Goal: Information Seeking & Learning: Learn about a topic

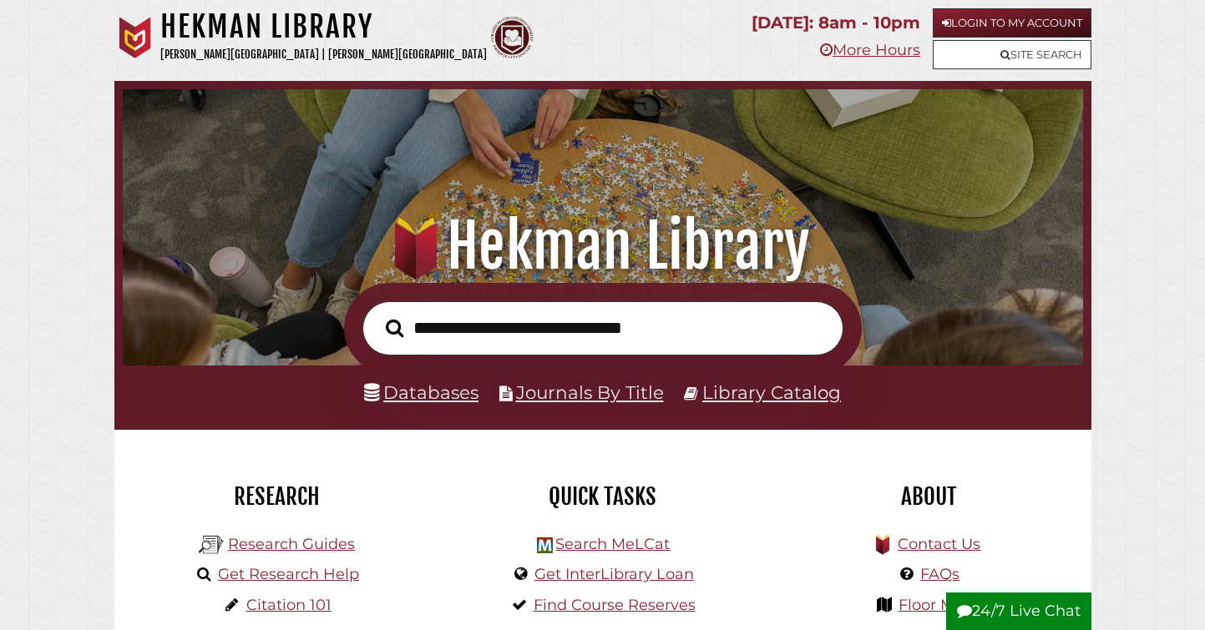
scroll to position [317, 952]
click at [424, 392] on link "Databases" at bounding box center [421, 393] width 114 height 22
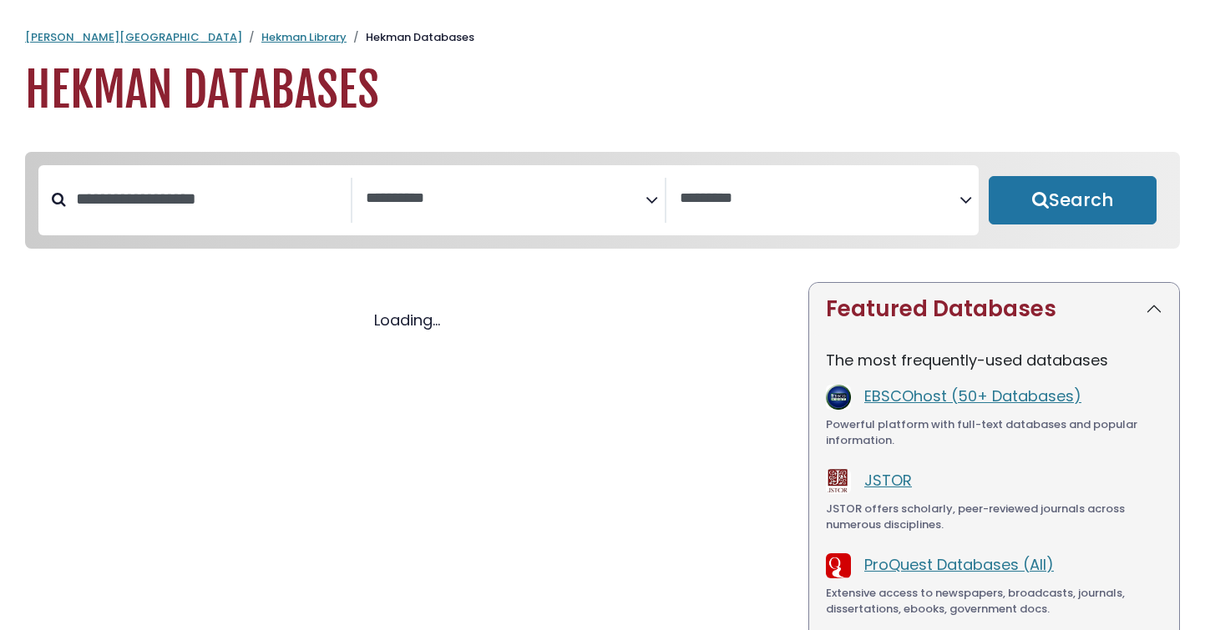
select select "Database Subject Filter"
select select "Database Vendors Filter"
select select "Database Subject Filter"
select select "Database Vendors Filter"
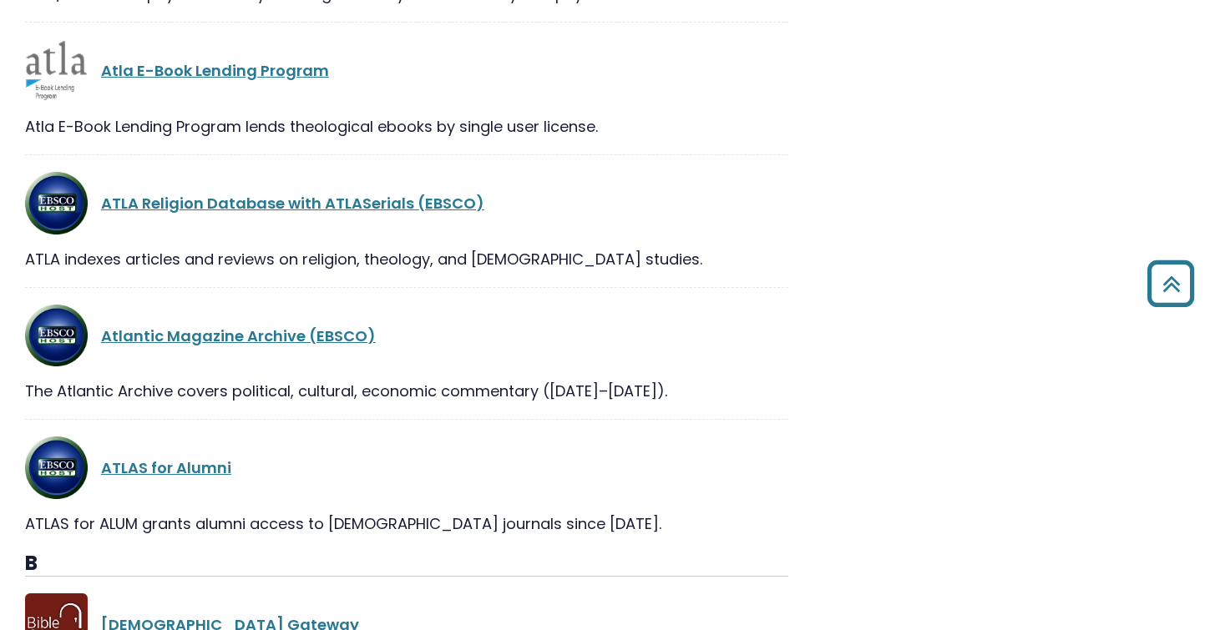
scroll to position [4456, 0]
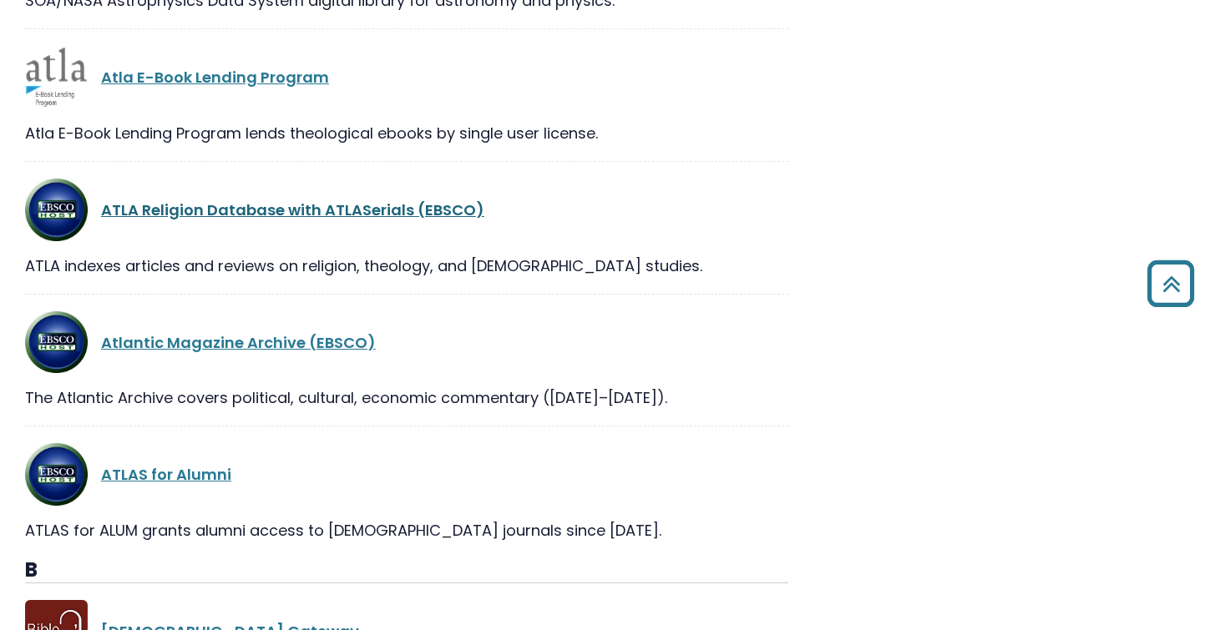
click at [310, 211] on link "ATLA Religion Database with ATLASerials (EBSCO)" at bounding box center [292, 210] width 383 height 21
